Goal: Task Accomplishment & Management: Complete application form

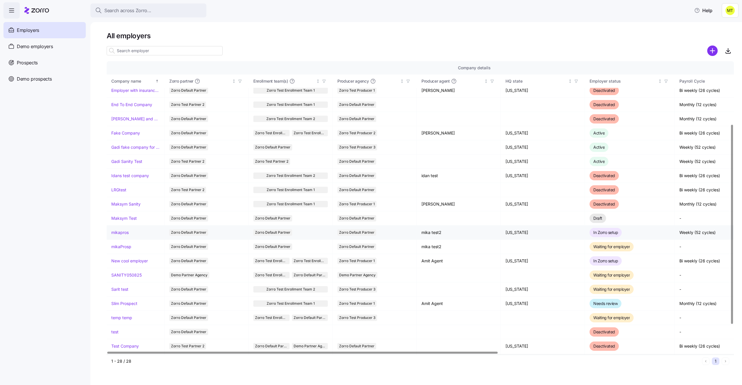
scroll to position [92, 0]
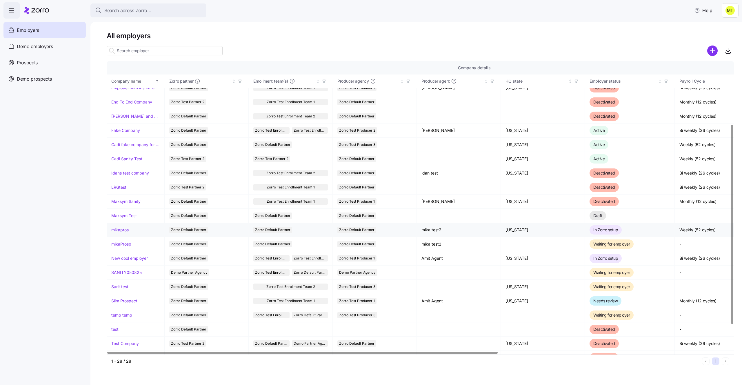
click at [123, 229] on link "mikapros" at bounding box center [119, 230] width 17 height 6
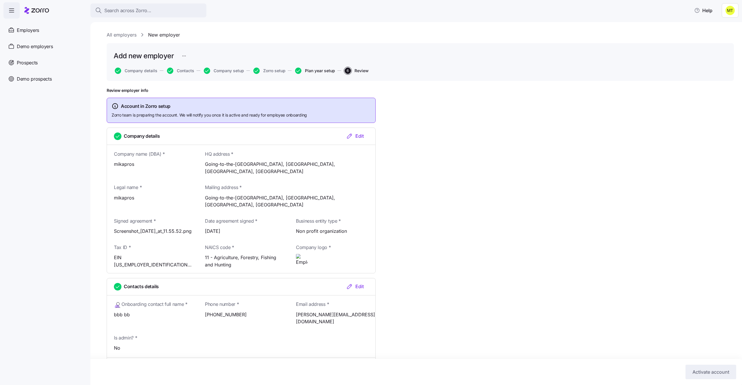
click at [306, 72] on span "Plan year setup" at bounding box center [320, 71] width 30 height 4
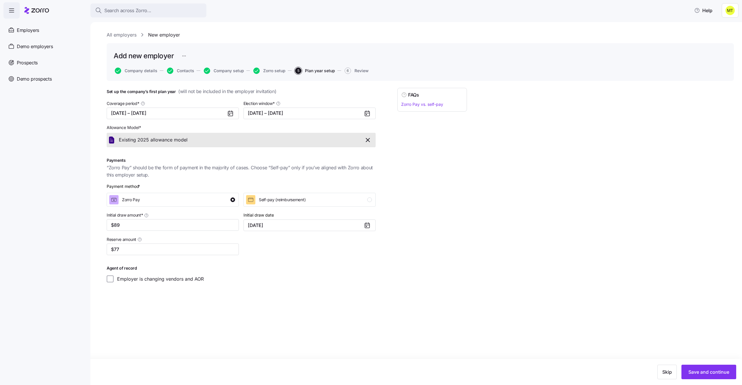
click at [169, 257] on div "Coverage period * 01/01/2025 – 12/31/2025 Election window * 08/31/2025 – 09/03/…" at bounding box center [241, 190] width 274 height 187
click at [169, 249] on input "$77" at bounding box center [173, 249] width 132 height 12
type input "$70"
click at [505, 251] on div "Set up the company’s first plan year ( will not be included in the employer inv…" at bounding box center [420, 199] width 627 height 223
click at [686, 367] on button "Save and continue" at bounding box center [708, 371] width 55 height 14
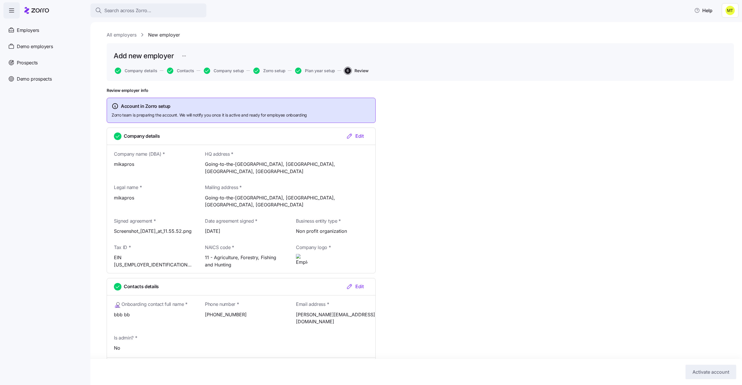
click at [725, 14] on html "Search across Zorro... Help Employers Demo employers Prospects Demo prospects A…" at bounding box center [371, 190] width 742 height 381
click at [713, 36] on div "Log out" at bounding box center [714, 35] width 23 height 6
